Goal: Navigation & Orientation: Go to known website

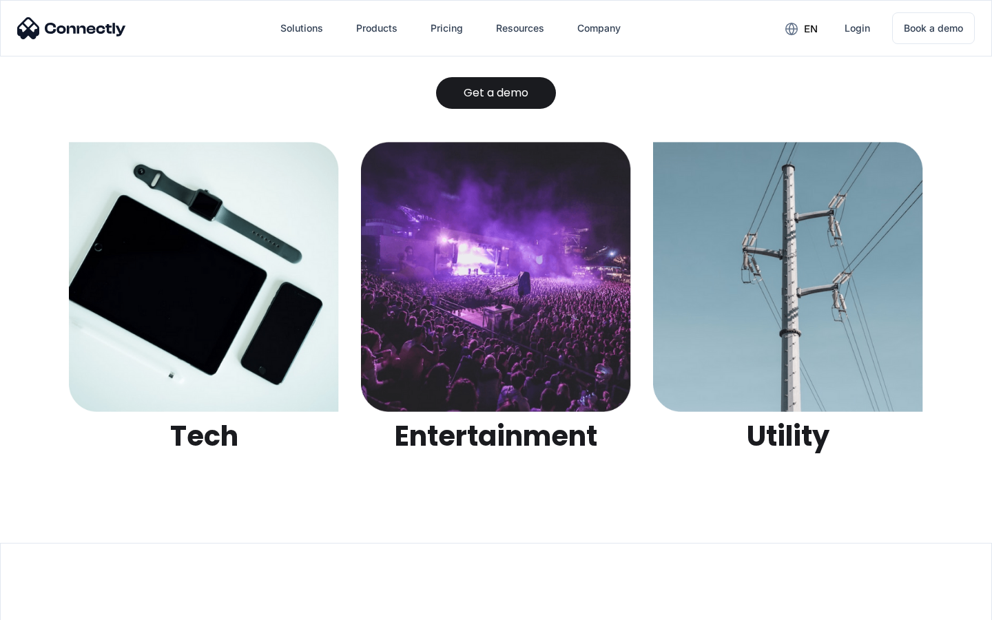
scroll to position [4346, 0]
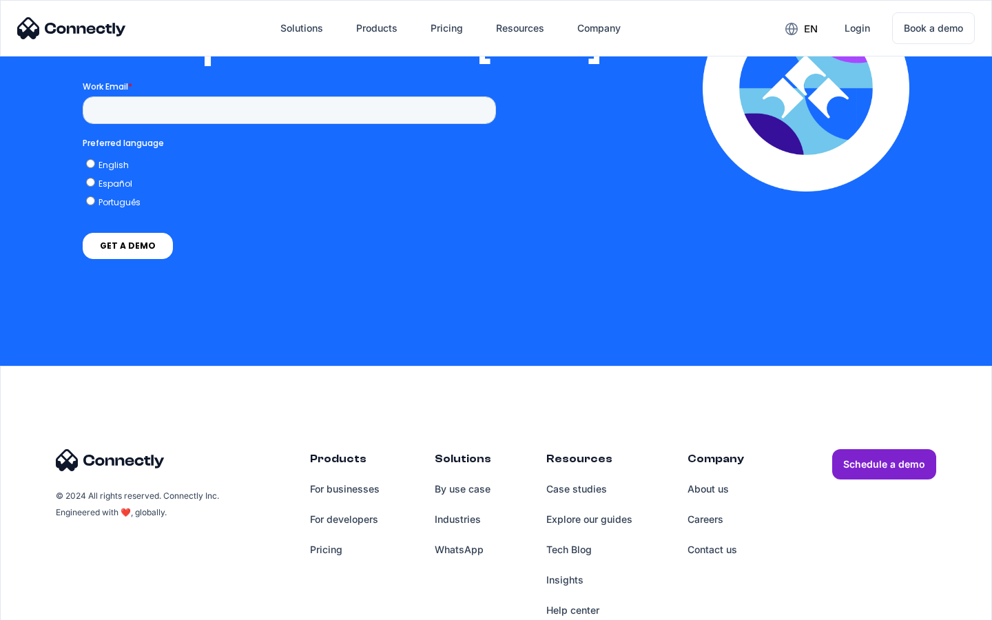
scroll to position [2815, 0]
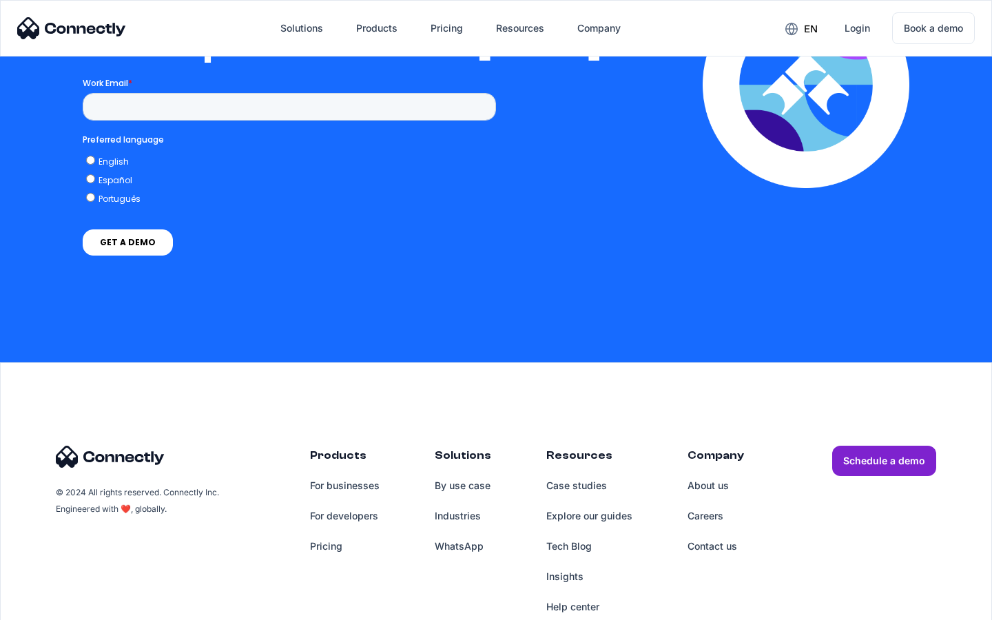
scroll to position [3024, 0]
